Goal: Transaction & Acquisition: Obtain resource

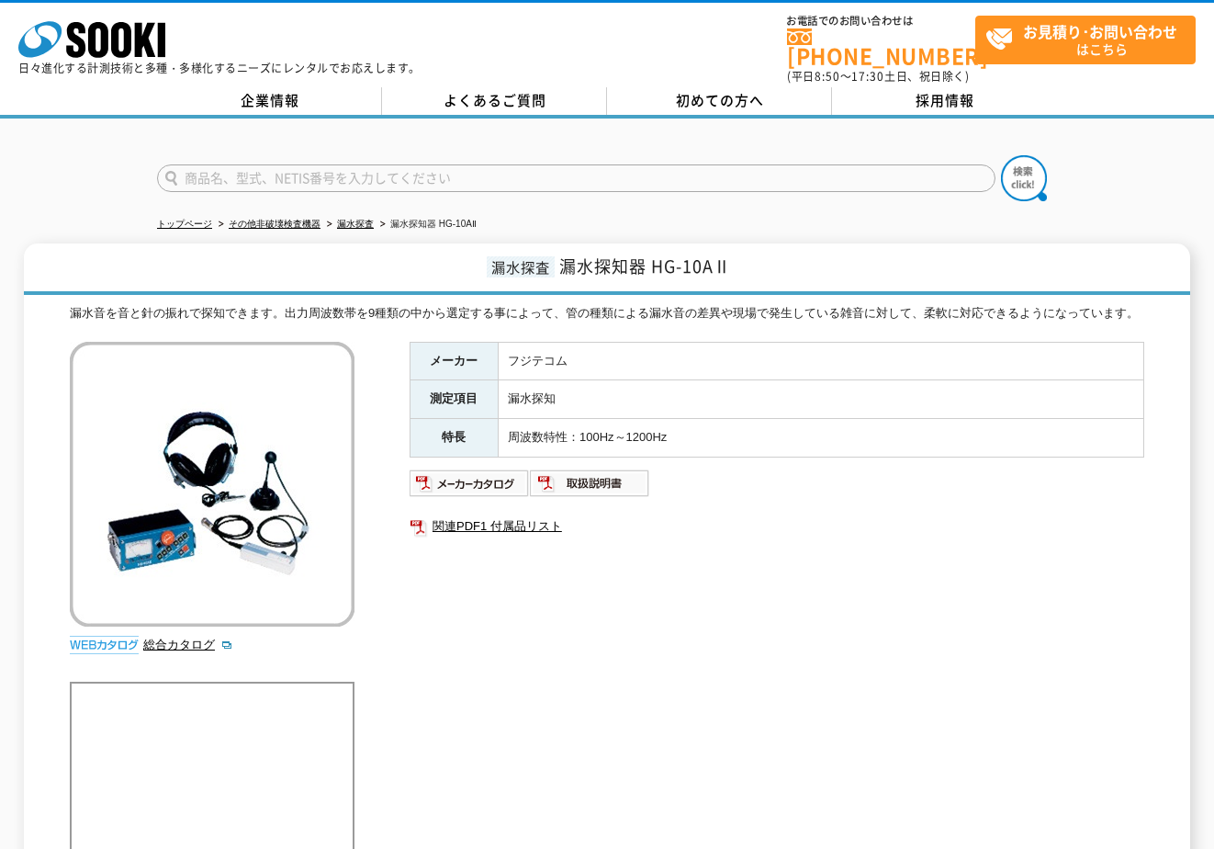
scroll to position [184, 0]
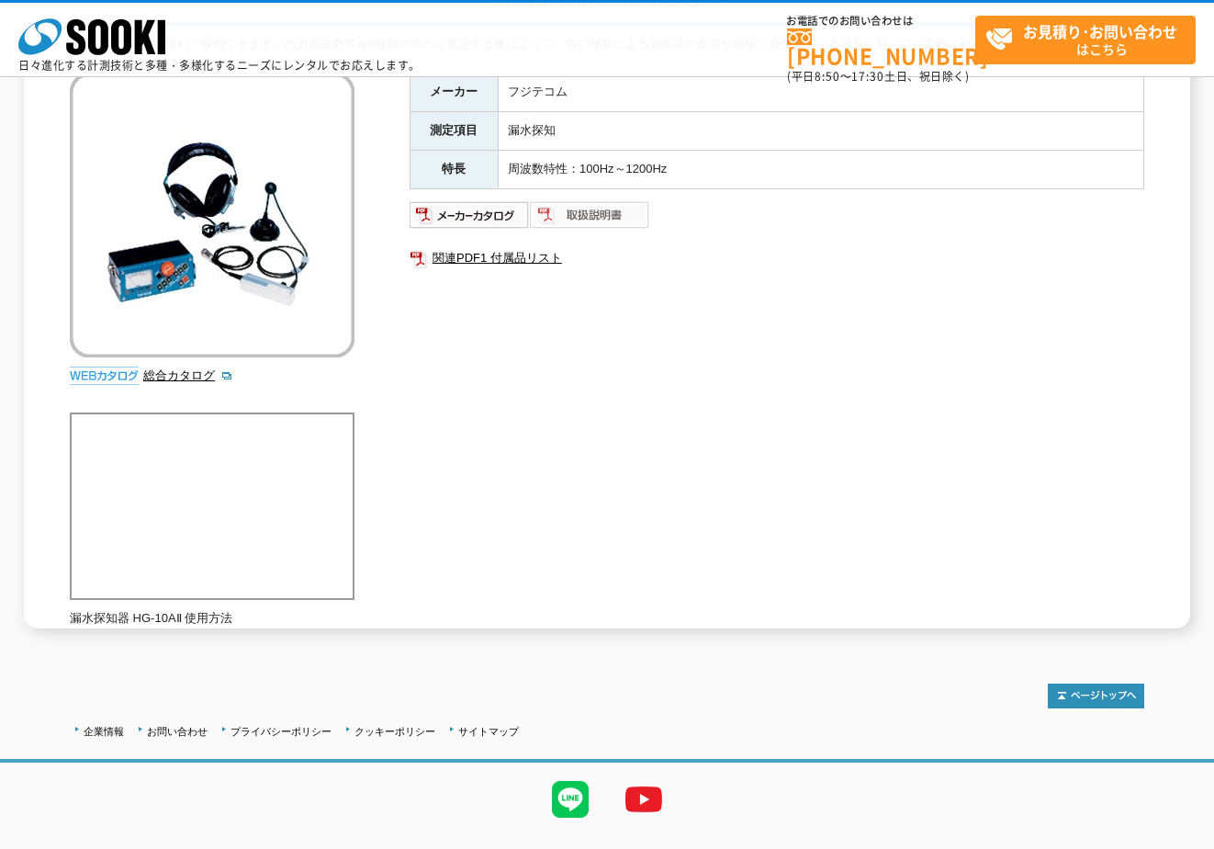
click at [586, 221] on img at bounding box center [590, 214] width 120 height 29
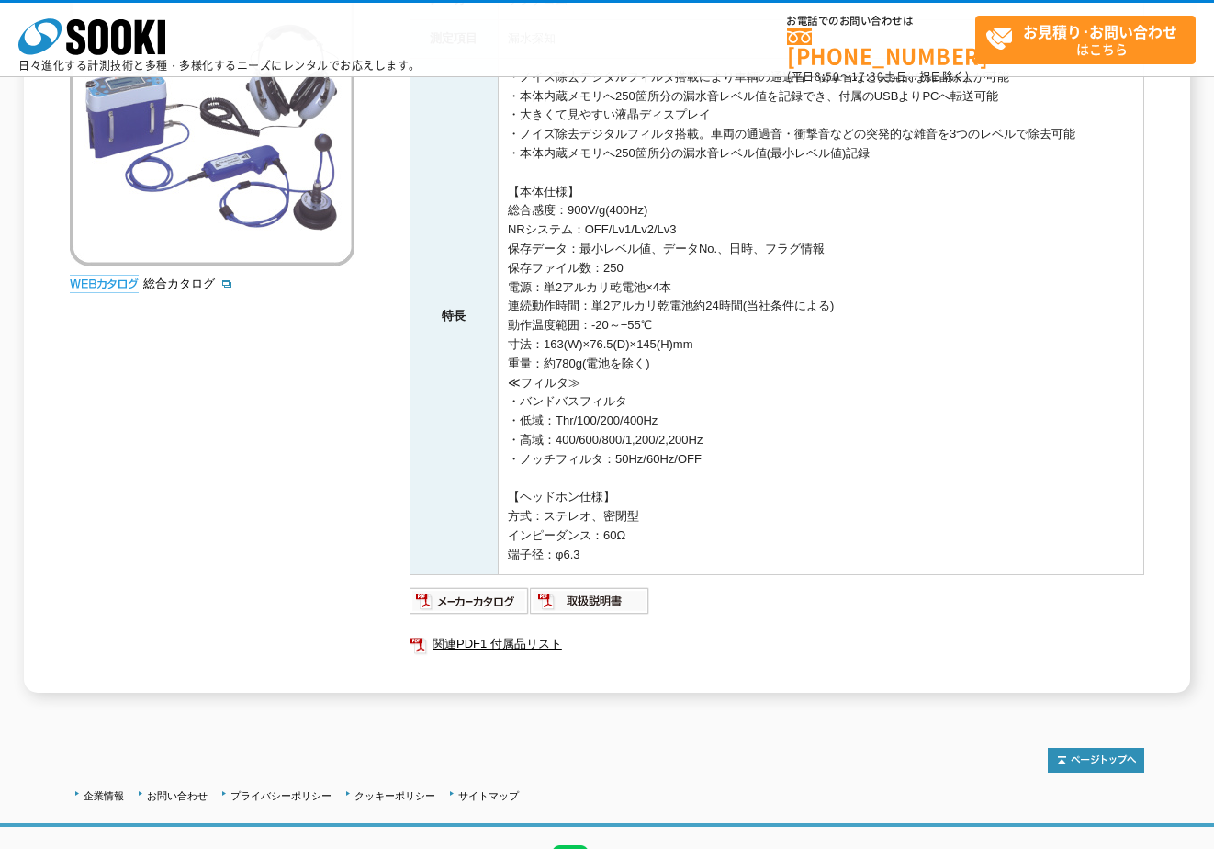
scroll to position [367, 0]
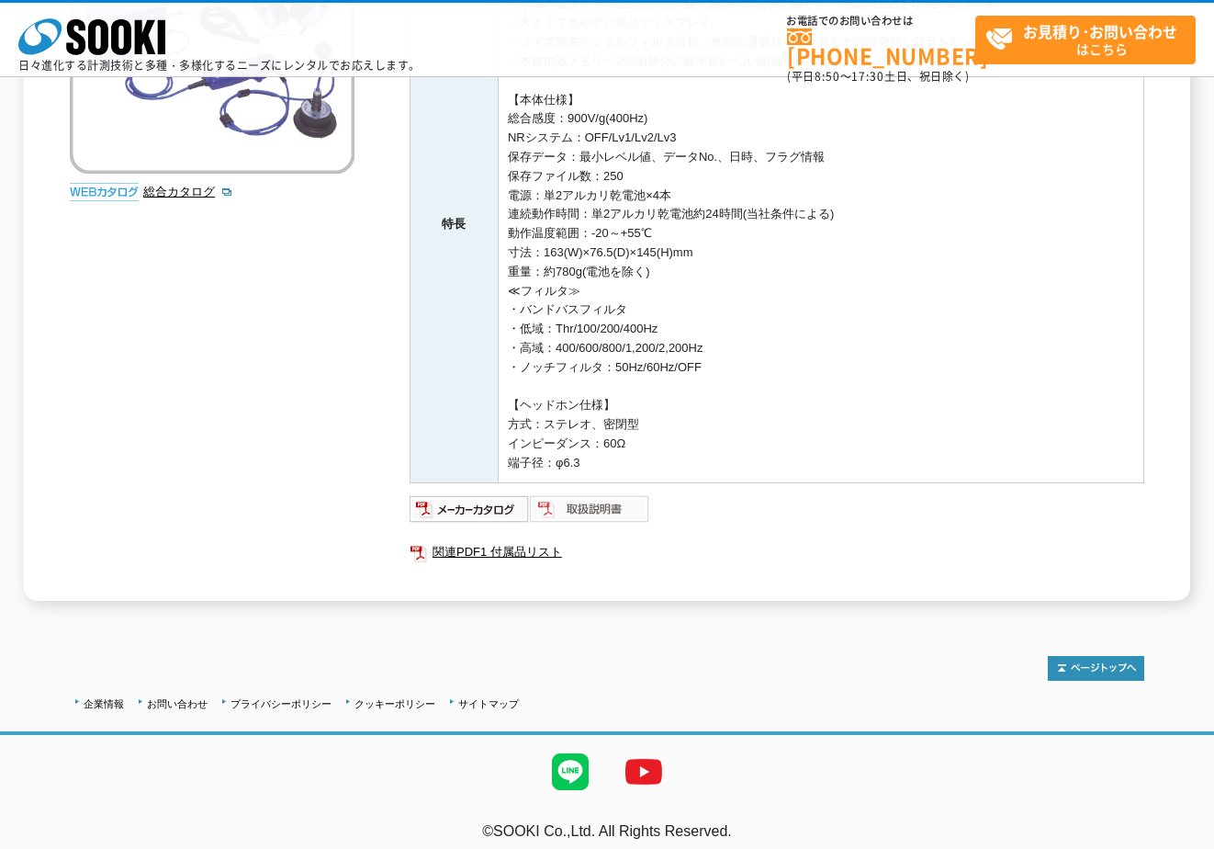
click at [584, 511] on img at bounding box center [590, 508] width 120 height 29
click at [938, 507] on ul at bounding box center [777, 508] width 735 height 29
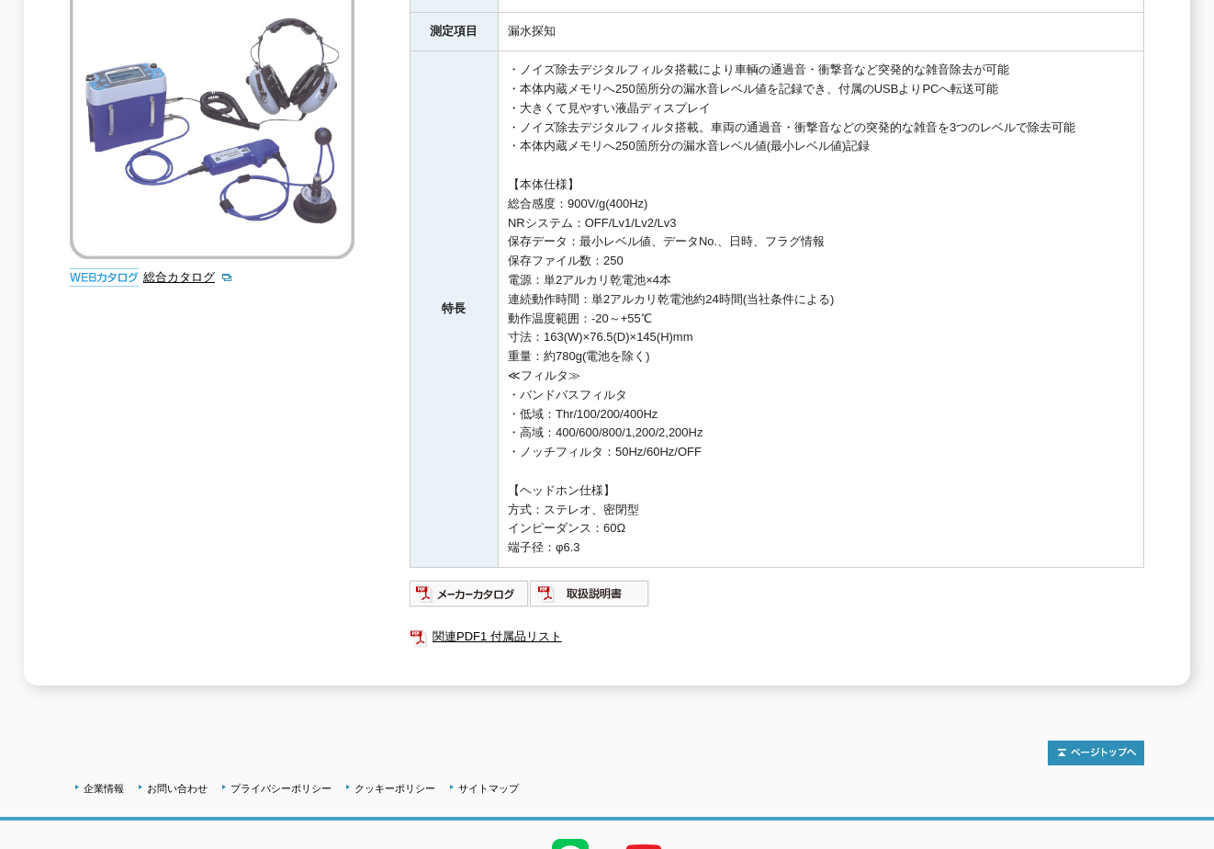
scroll to position [0, 0]
